Goal: Task Accomplishment & Management: Complete application form

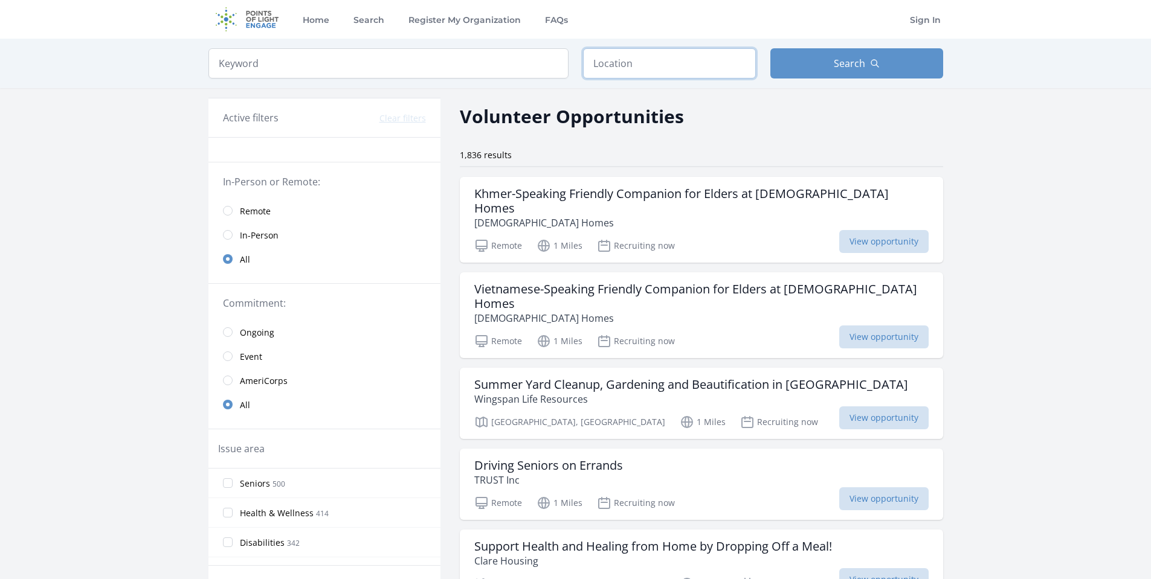
click at [604, 61] on input "text" at bounding box center [669, 63] width 173 height 30
type input "[PERSON_NAME], [GEOGRAPHIC_DATA], [GEOGRAPHIC_DATA]"
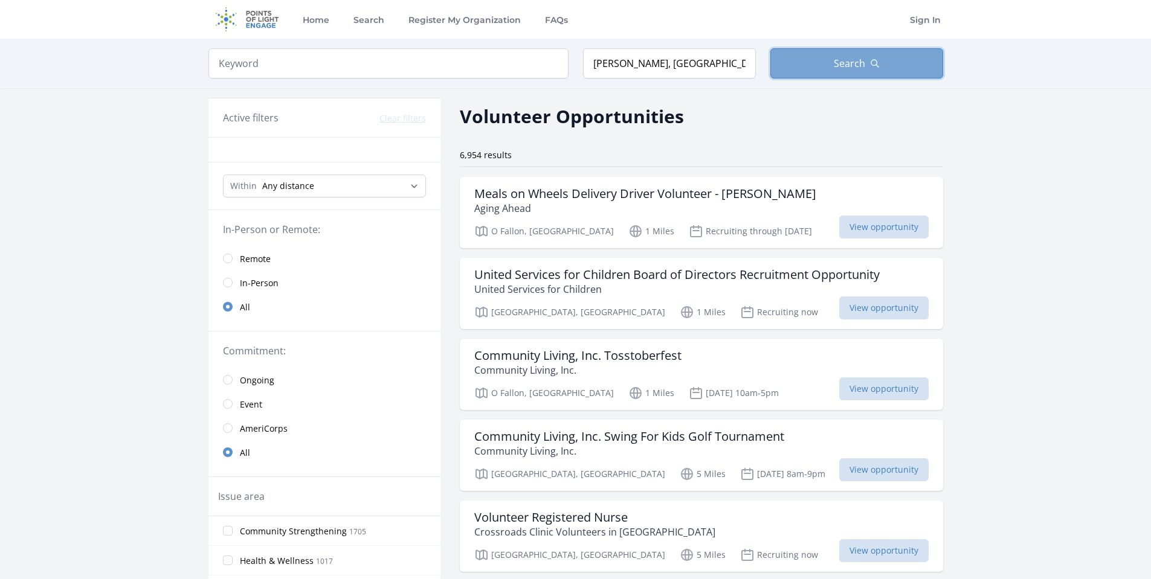
click at [837, 60] on span "Search" at bounding box center [848, 63] width 31 height 14
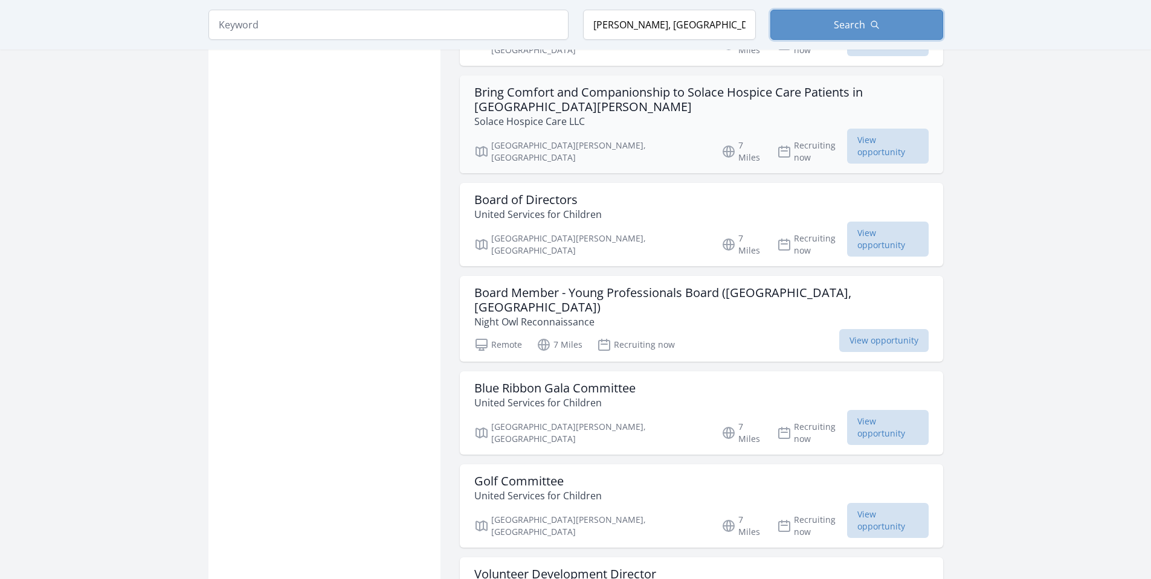
scroll to position [1268, 0]
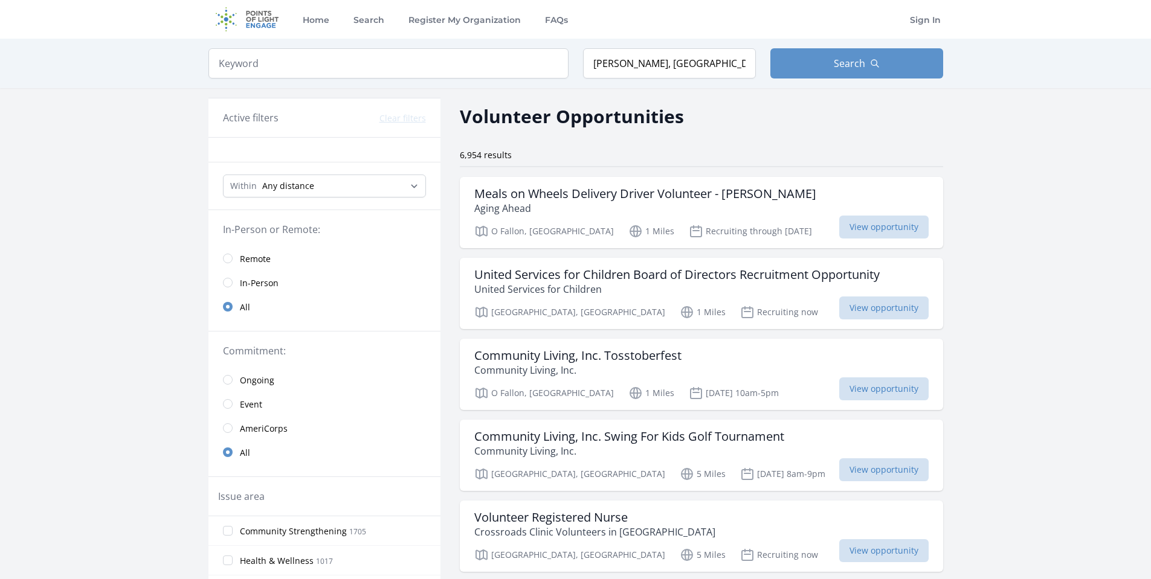
click at [237, 258] on link "Remote" at bounding box center [324, 258] width 232 height 24
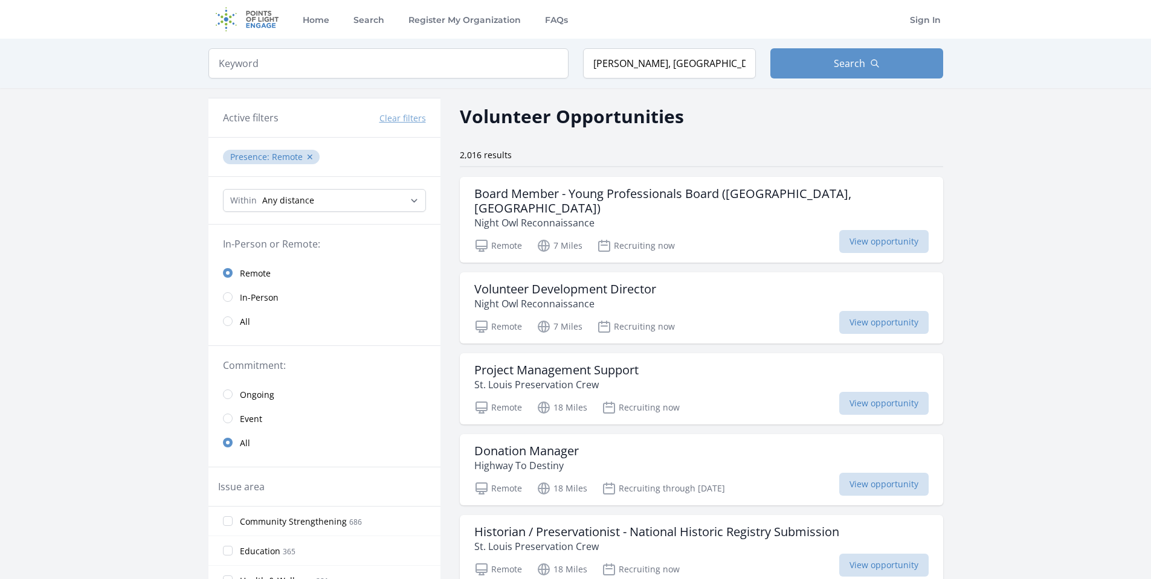
click at [243, 297] on span "In-Person" at bounding box center [259, 298] width 39 height 12
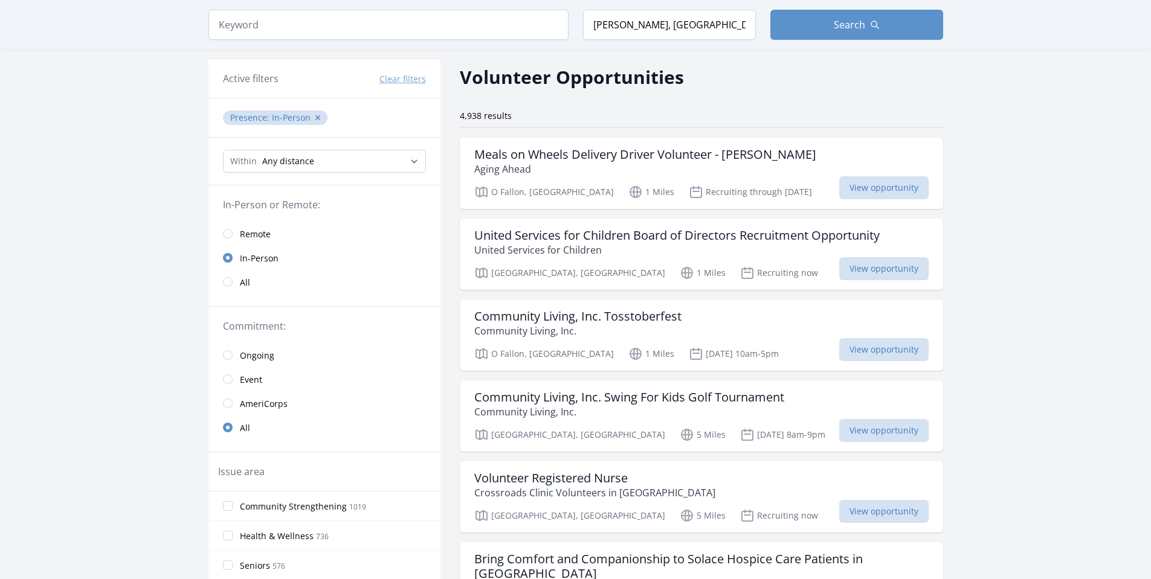
scroll to position [60, 0]
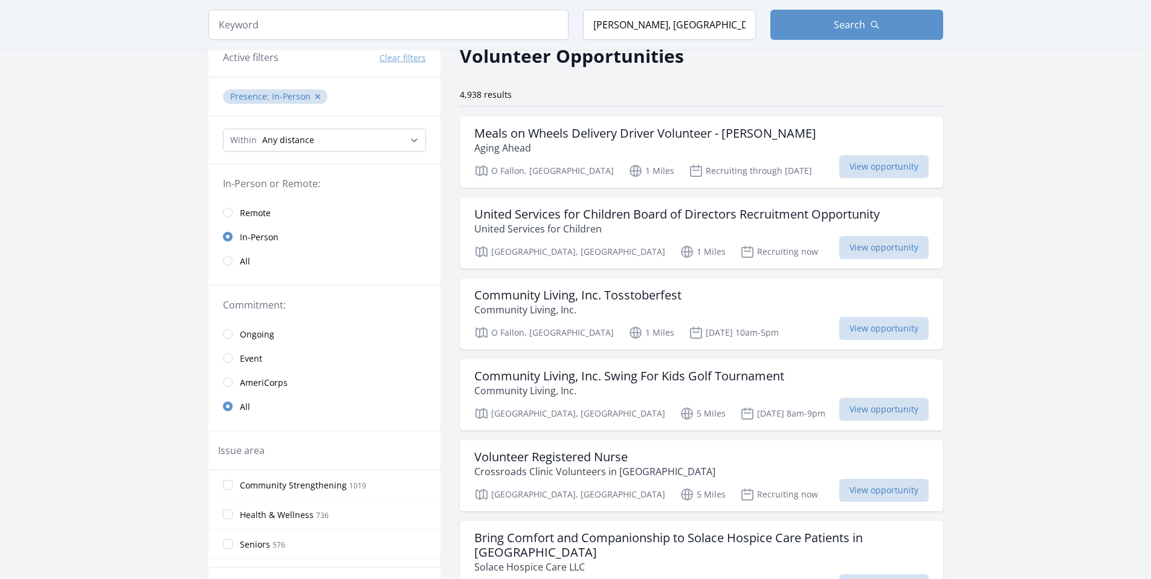
click at [249, 359] on span "Event" at bounding box center [251, 359] width 22 height 12
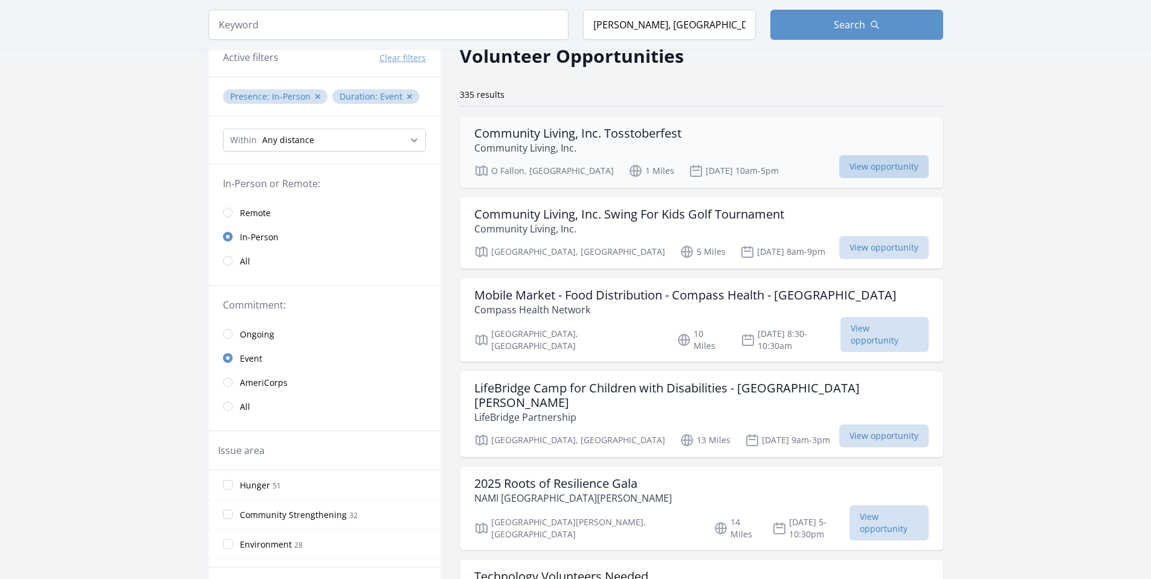
click at [839, 167] on span "View opportunity" at bounding box center [883, 166] width 89 height 23
